Goal: Find specific page/section: Find specific page/section

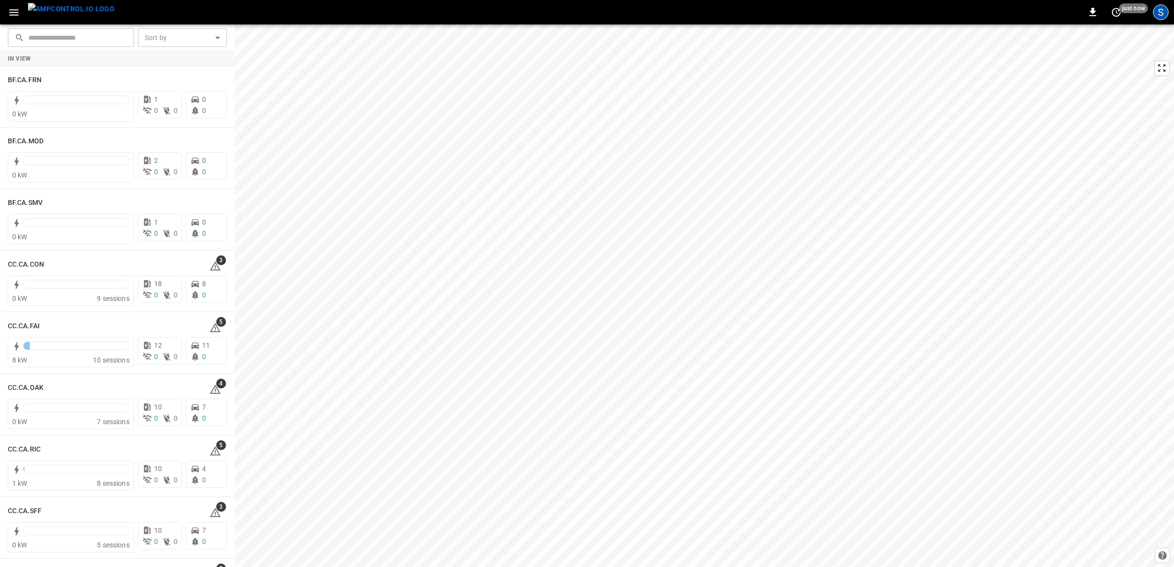
click at [1157, 14] on div "S" at bounding box center [1161, 12] width 16 height 16
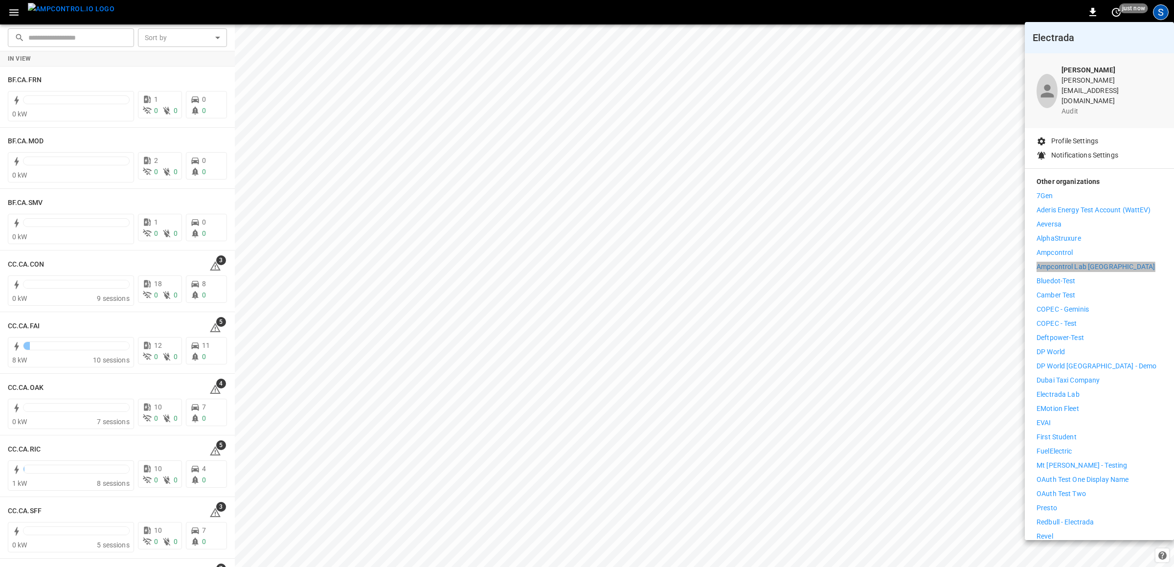
click at [1070, 262] on p "Ampcontrol Lab [GEOGRAPHIC_DATA]" at bounding box center [1096, 267] width 118 height 10
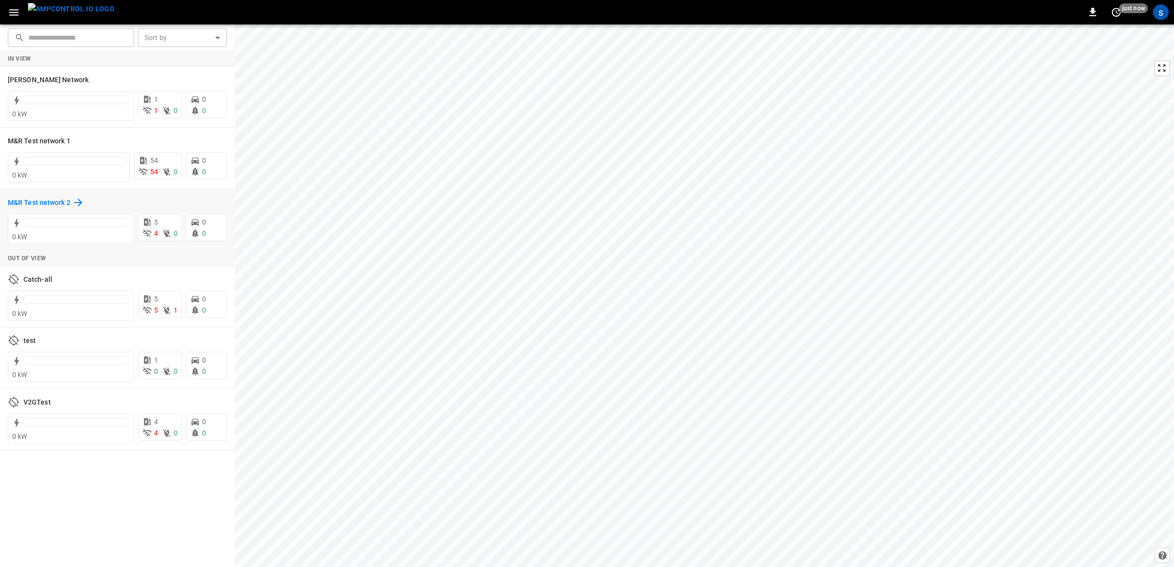
click at [41, 203] on h6 "M&R Test network 2" at bounding box center [39, 203] width 63 height 11
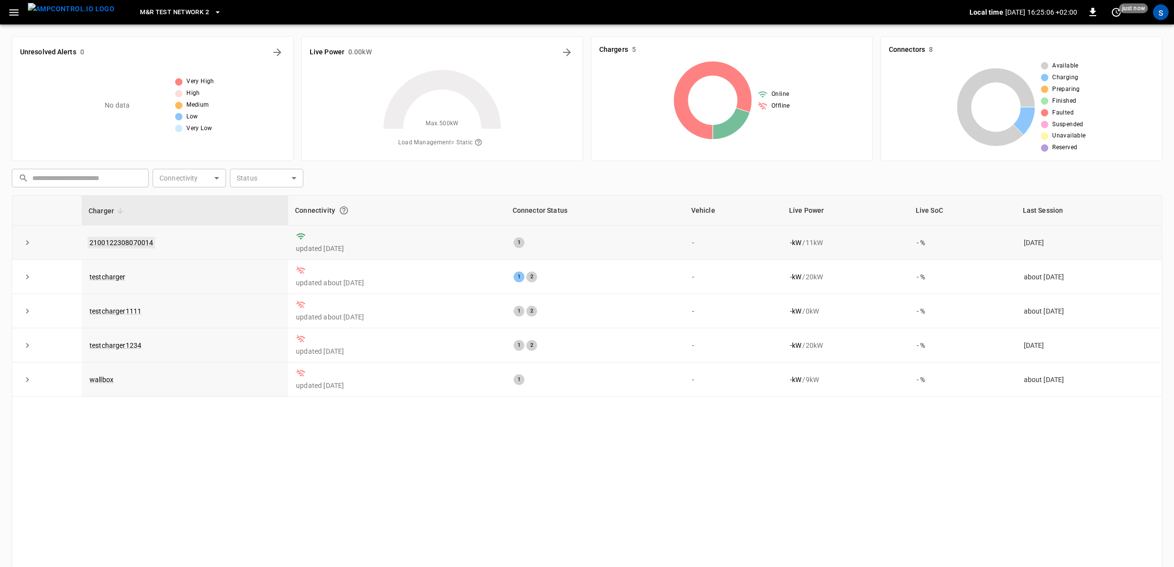
click at [146, 245] on link "2100122308070014" at bounding box center [122, 243] width 68 height 12
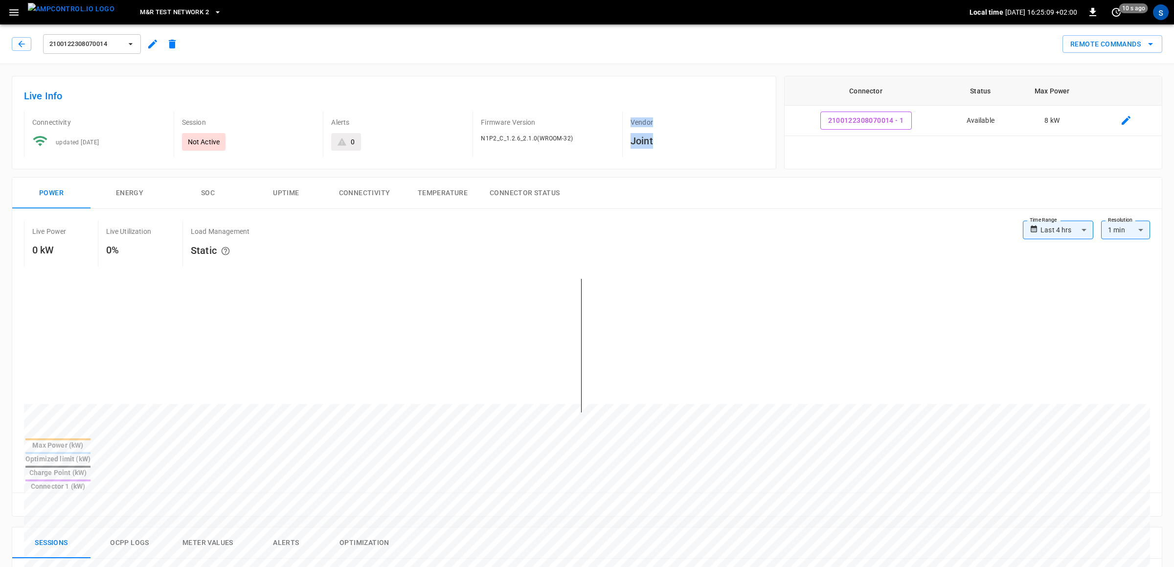
drag, startPoint x: 667, startPoint y: 142, endPoint x: 618, endPoint y: 111, distance: 58.8
click at [618, 111] on div "Vendor Joint" at bounding box center [689, 130] width 150 height 53
drag, startPoint x: 638, startPoint y: 121, endPoint x: 633, endPoint y: 125, distance: 6.8
copy div "Vendor Joint"
